Goal: Navigation & Orientation: Understand site structure

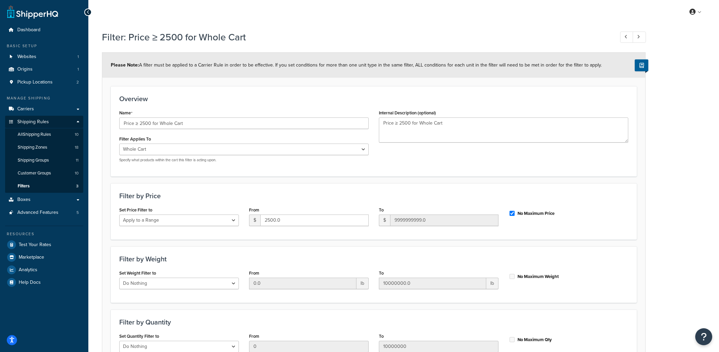
select select "range"
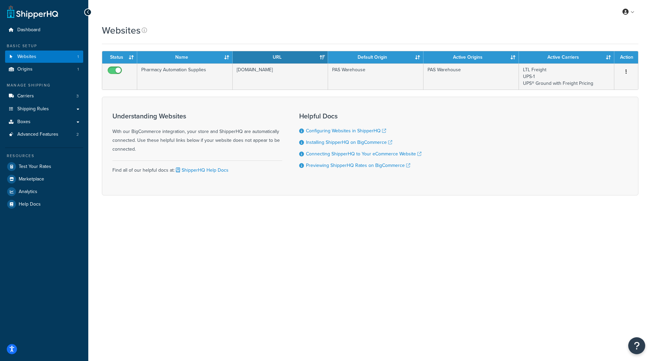
click at [176, 248] on div "My Profile Billing Global Settings Contact Us Logout Websites Contact Us Send U…" at bounding box center [370, 180] width 564 height 361
click at [233, 19] on div "My Profile Billing Global Settings Contact Us Logout" at bounding box center [370, 12] width 564 height 24
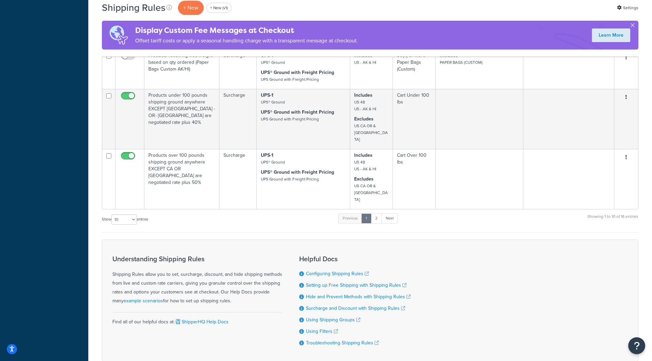
scroll to position [426, 0]
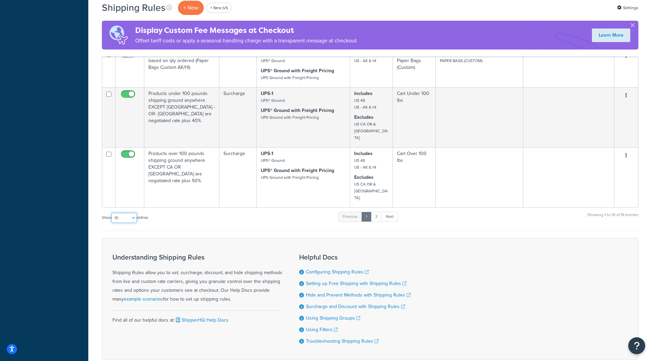
click at [131, 213] on select "10 15 25 50 100 1000" at bounding box center [123, 218] width 25 height 10
select select "25"
click at [112, 213] on select "10 15 25 50 100 1000" at bounding box center [123, 218] width 25 height 10
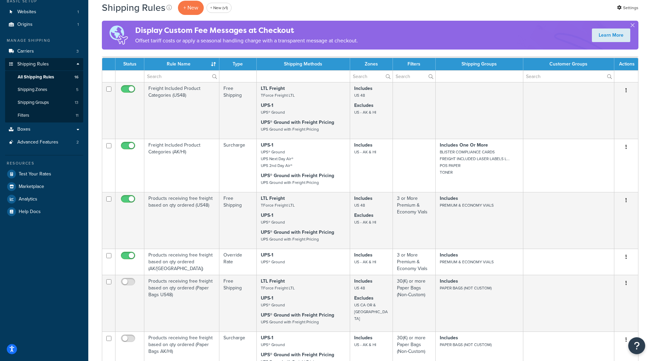
scroll to position [0, 0]
